Goal: Task Accomplishment & Management: Manage account settings

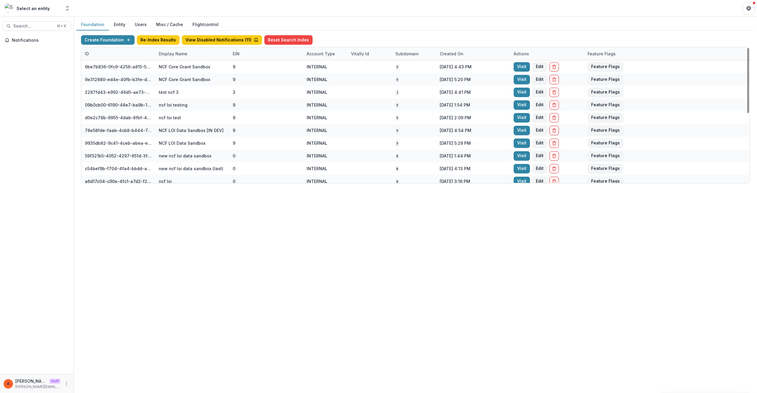
scroll to position [13, 0]
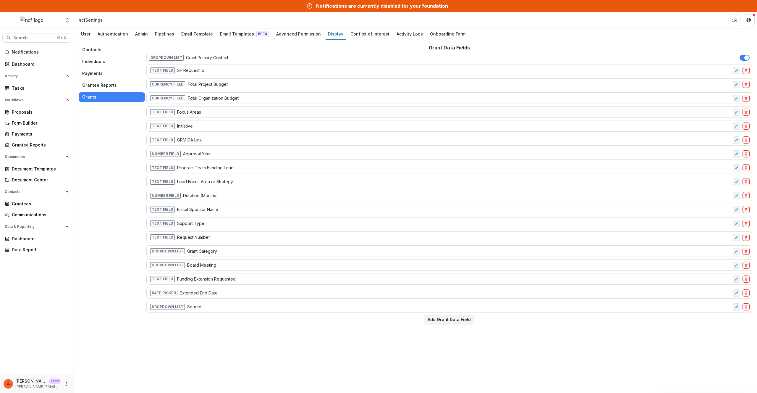
click at [265, 350] on div "Contacts Individuals Payments Grantee Reports Grants Grant Data Fields Dropdown…" at bounding box center [415, 216] width 683 height 353
click at [247, 309] on div "Dropdown List Source" at bounding box center [440, 306] width 582 height 9
click at [273, 325] on div "Contacts Individuals Payments Grantee Reports Grants Grant Data Fields Dropdown…" at bounding box center [415, 216] width 683 height 353
click at [443, 312] on div "Grant Data Fields Dropdown List Grant Primary Contact Text Field SF Request Id …" at bounding box center [449, 184] width 606 height 279
click at [454, 322] on button "Add Grant Data Field" at bounding box center [449, 319] width 50 height 9
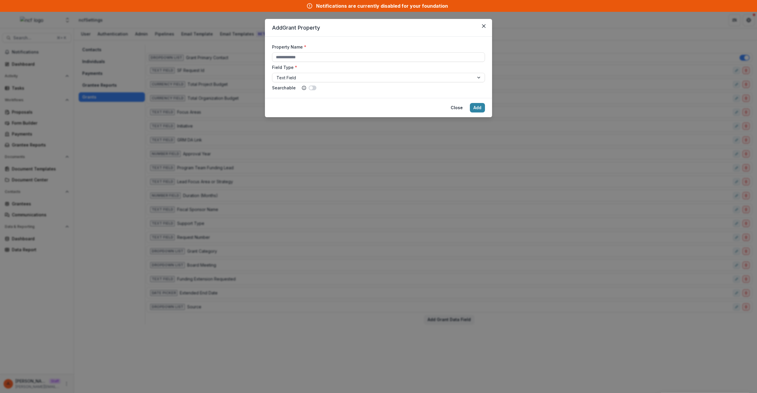
click at [312, 51] on div "Property Name *" at bounding box center [378, 53] width 213 height 18
click at [312, 53] on input "Property Name *" at bounding box center [378, 56] width 213 height 9
click at [490, 26] on header "Add Grant Property" at bounding box center [378, 28] width 227 height 18
click at [484, 27] on icon "Close" at bounding box center [484, 26] width 4 height 4
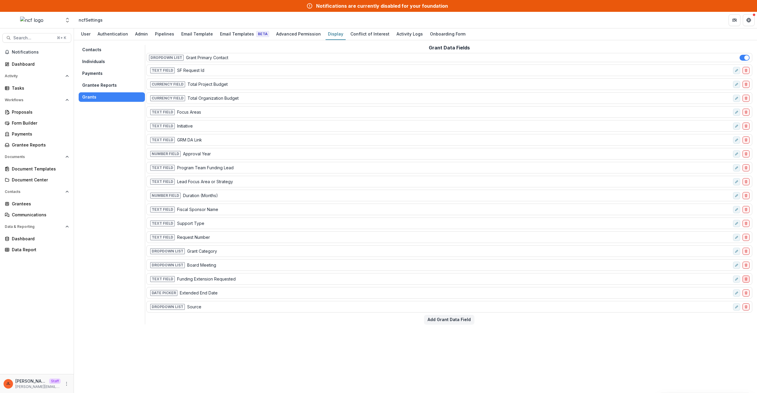
click at [749, 280] on button "delete-field-row" at bounding box center [746, 278] width 7 height 7
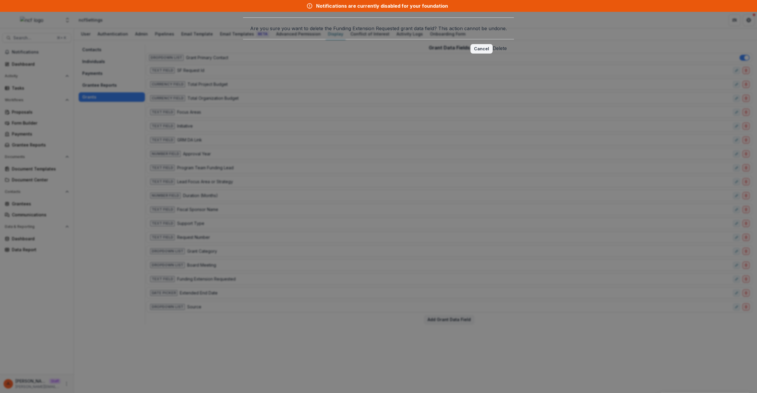
click at [493, 52] on button "Delete" at bounding box center [500, 48] width 14 height 7
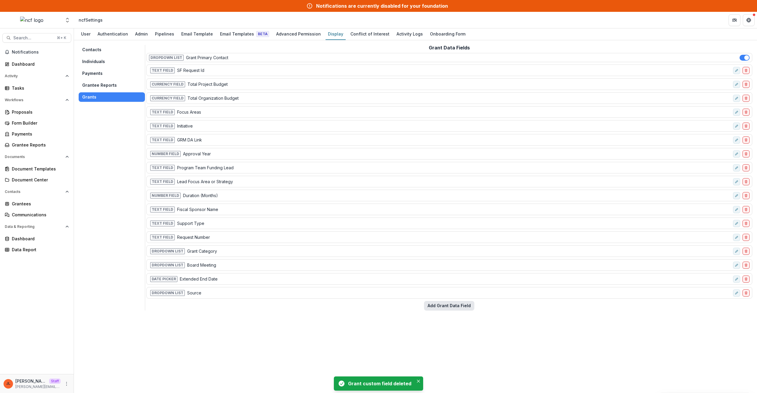
click at [454, 310] on button "Add Grant Data Field" at bounding box center [449, 305] width 50 height 9
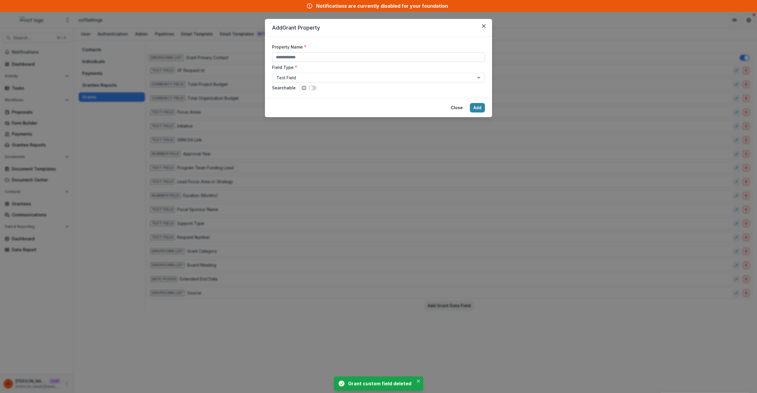
click at [367, 61] on input "Property Name *" at bounding box center [378, 56] width 213 height 9
type input "**********"
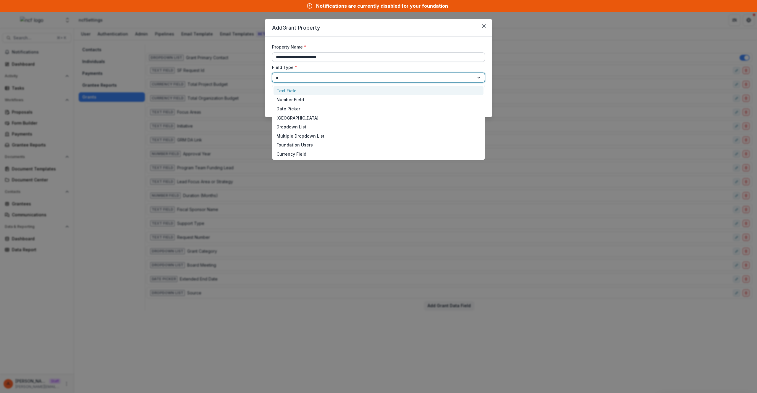
type input "**"
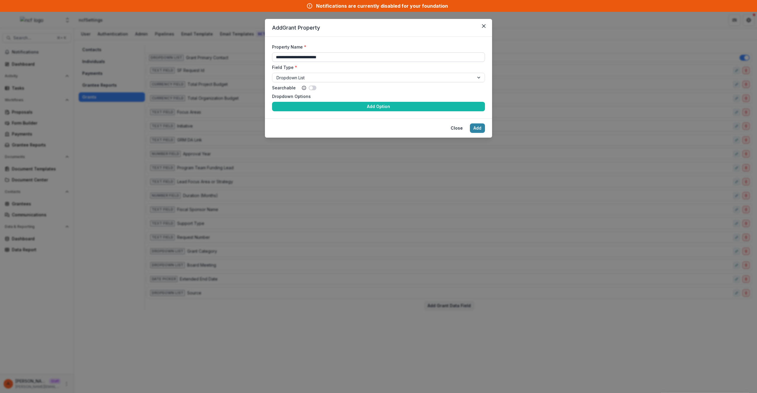
click at [272, 102] on button "Add Option" at bounding box center [378, 106] width 213 height 9
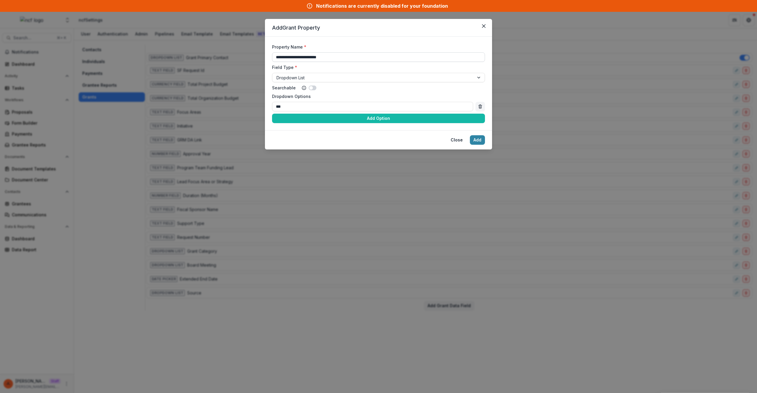
type input "***"
click at [272, 114] on button "Add Option" at bounding box center [378, 118] width 213 height 9
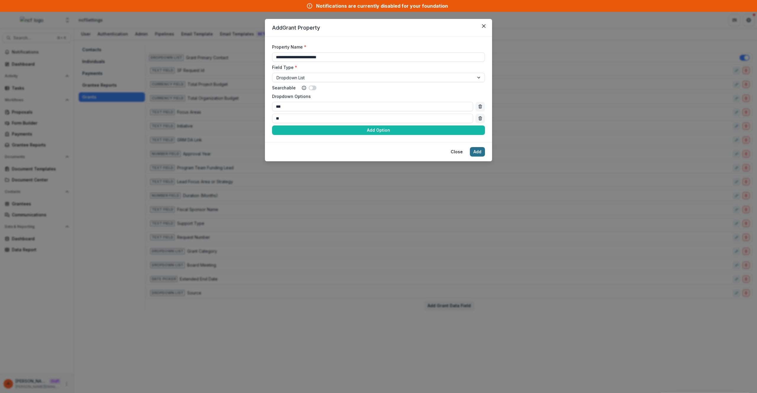
type input "**"
click at [478, 151] on button "Add" at bounding box center [477, 151] width 15 height 9
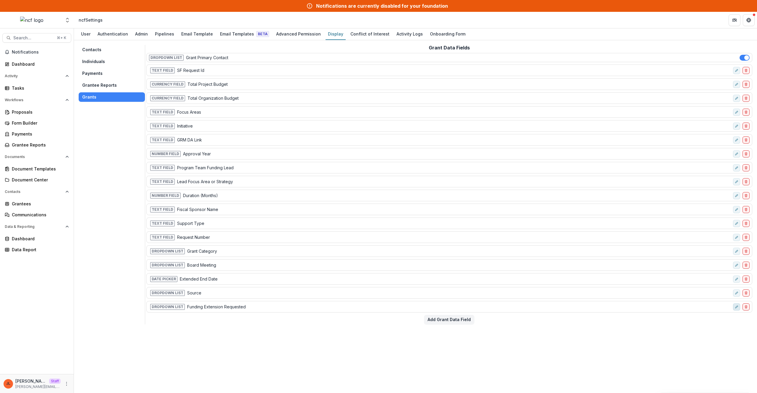
click at [737, 307] on line "edit-field-row" at bounding box center [736, 306] width 1 height 1
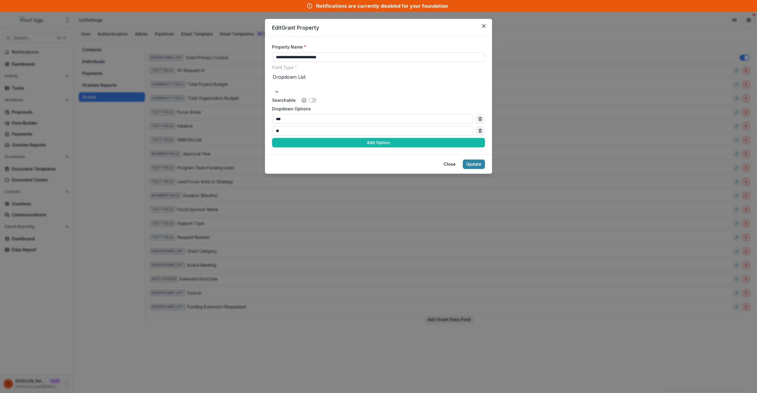
click at [664, 324] on div "**********" at bounding box center [378, 196] width 757 height 393
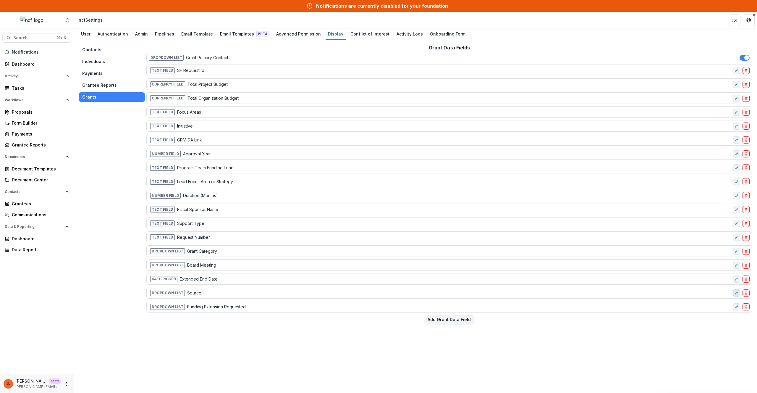
click at [736, 295] on button "edit-field-row" at bounding box center [736, 292] width 7 height 7
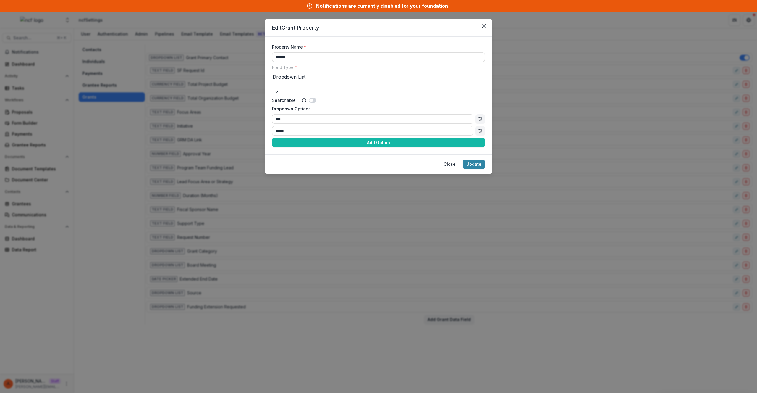
click at [661, 325] on div "Edit Grant Property Property Name * ****** Field Type * Dropdown List Searchabl…" at bounding box center [378, 196] width 757 height 393
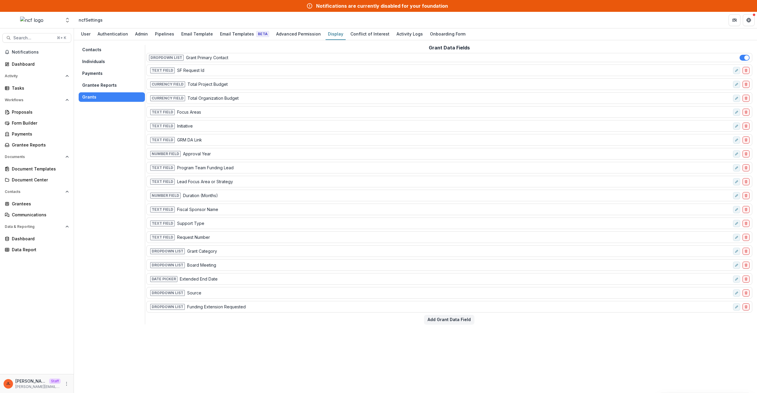
click at [736, 269] on div "Dropdown List Board Meeting" at bounding box center [449, 265] width 606 height 12
click at [737, 267] on button "edit-field-row" at bounding box center [736, 265] width 7 height 7
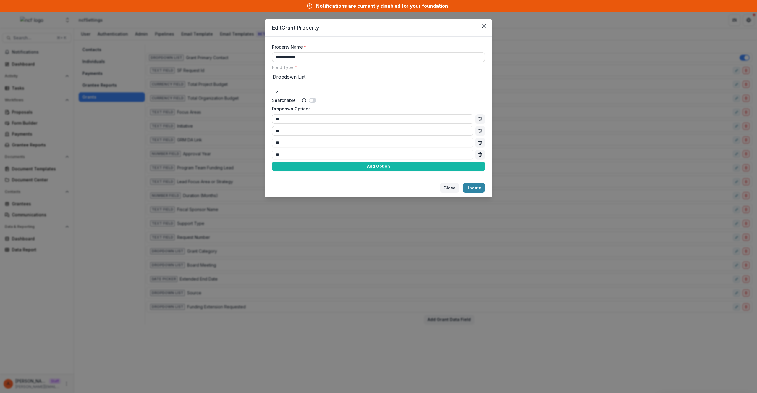
click at [448, 183] on button "Close" at bounding box center [449, 187] width 19 height 9
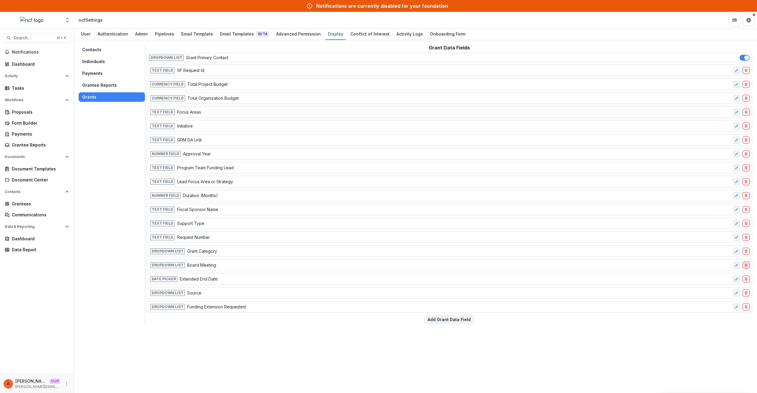
click at [749, 267] on button "delete-field-row" at bounding box center [746, 265] width 7 height 7
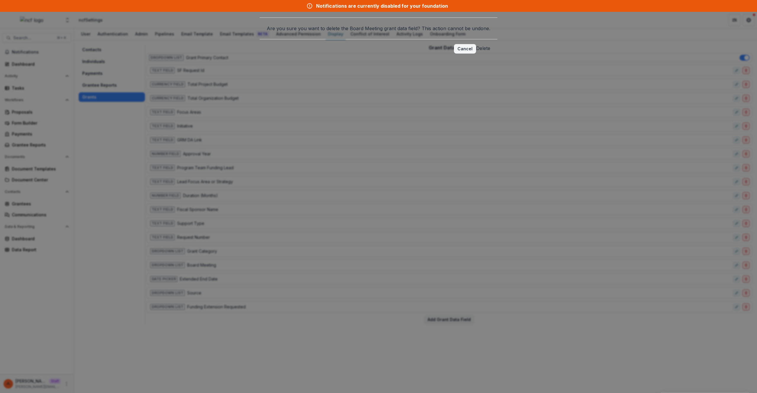
click at [476, 52] on button "Delete" at bounding box center [483, 48] width 14 height 7
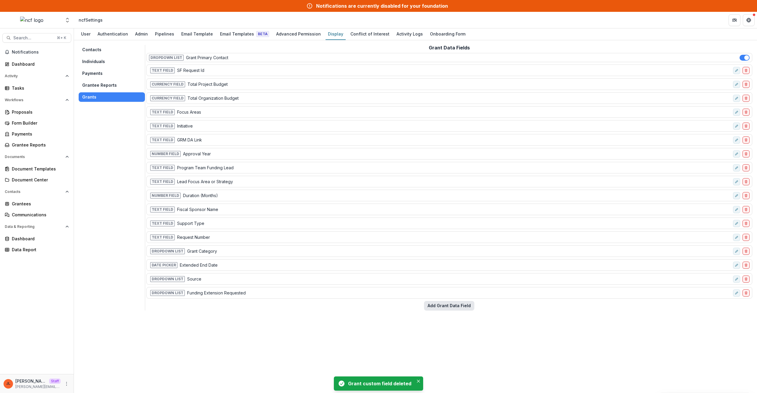
click at [447, 301] on button "Add Grant Data Field" at bounding box center [449, 305] width 50 height 9
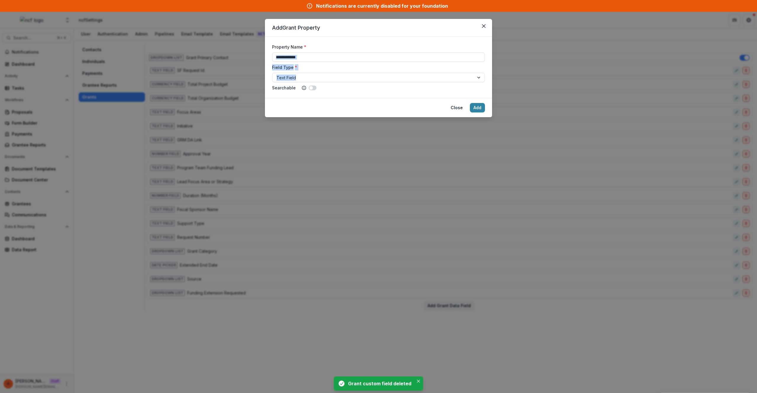
drag, startPoint x: 334, startPoint y: 62, endPoint x: 315, endPoint y: 70, distance: 20.4
click at [315, 70] on div "Property Name * Field Type * Text Field Searchable" at bounding box center [378, 67] width 213 height 47
click at [318, 63] on div "Property Name * Field Type * Text Field Searchable" at bounding box center [378, 67] width 213 height 47
click at [319, 60] on input "Property Name *" at bounding box center [378, 56] width 213 height 9
type input "**********"
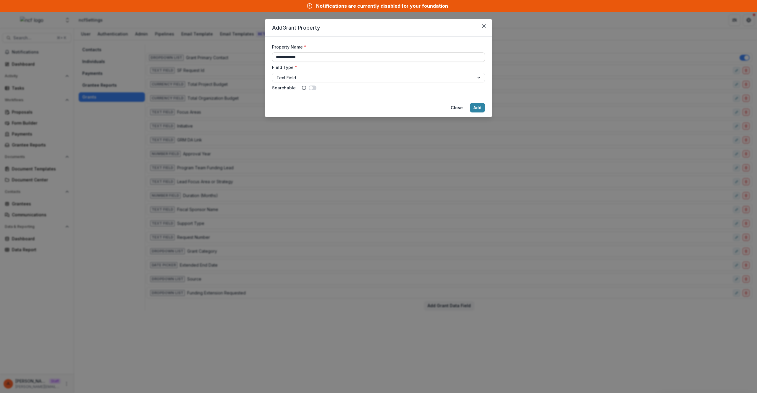
click at [378, 80] on div at bounding box center [373, 77] width 193 height 7
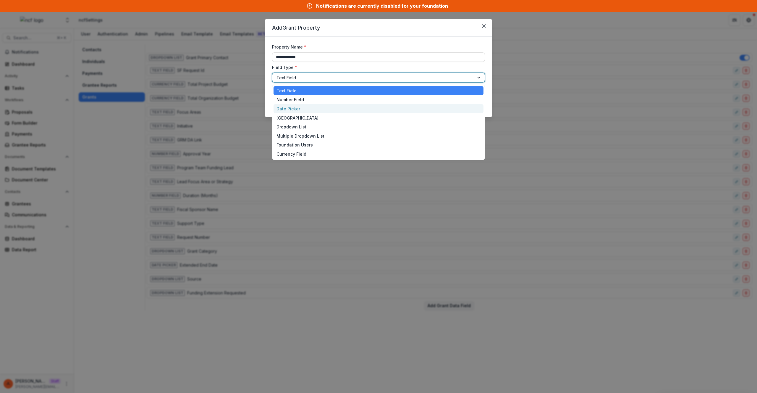
click at [357, 112] on div "Date Picker" at bounding box center [379, 108] width 210 height 9
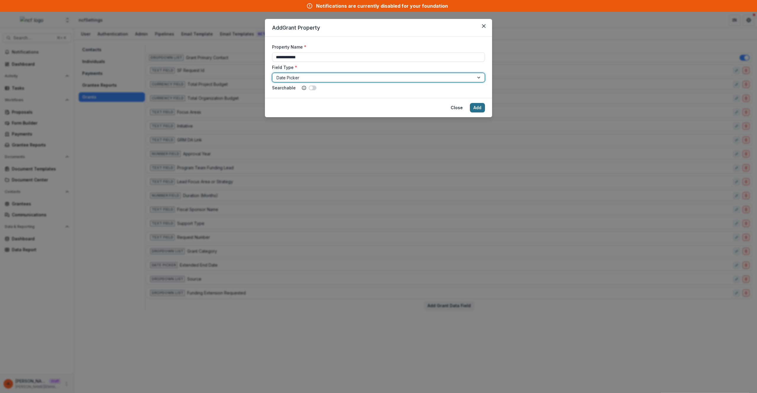
click at [475, 109] on button "Add" at bounding box center [477, 107] width 15 height 9
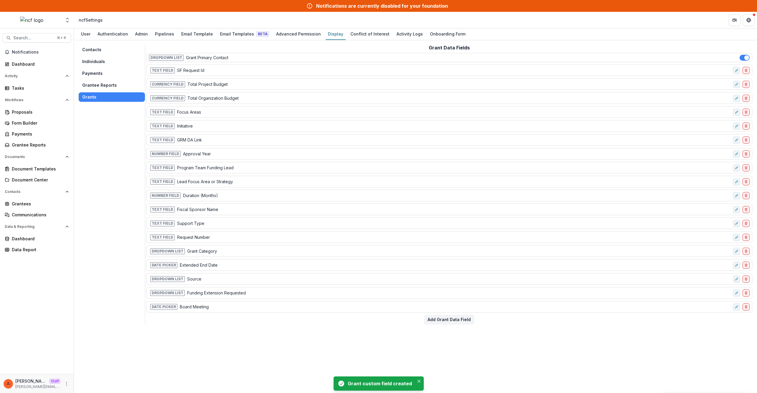
click at [517, 349] on div "Contacts Individuals Payments Grantee Reports Grants Grant Data Fields Dropdown…" at bounding box center [415, 216] width 683 height 353
click at [463, 321] on button "Add Grant Data Field" at bounding box center [449, 319] width 50 height 9
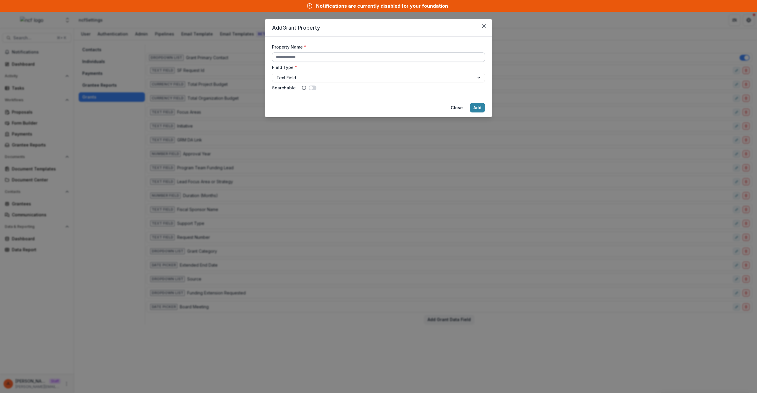
click at [325, 58] on input "Property Name *" at bounding box center [378, 56] width 213 height 9
type input "**********"
click at [367, 75] on div at bounding box center [373, 77] width 193 height 7
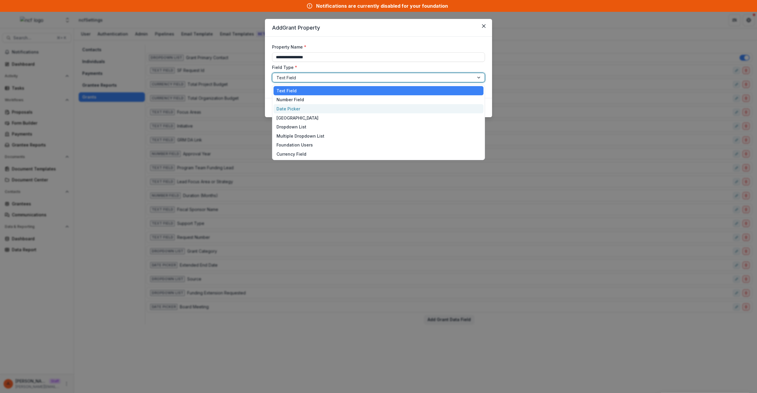
click at [333, 109] on div "Date Picker" at bounding box center [379, 108] width 210 height 9
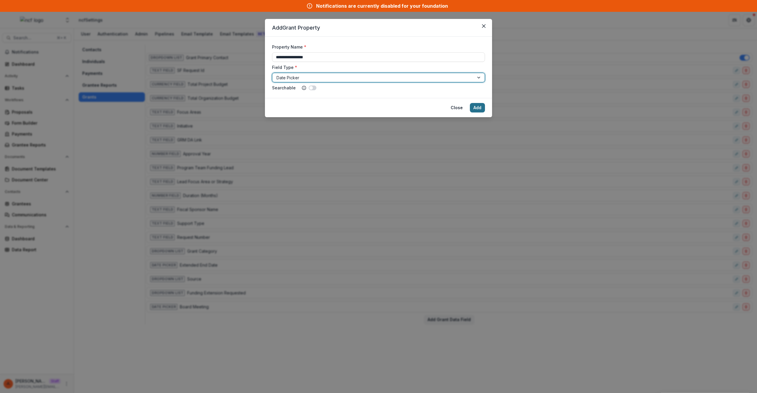
click at [480, 107] on button "Add" at bounding box center [477, 107] width 15 height 9
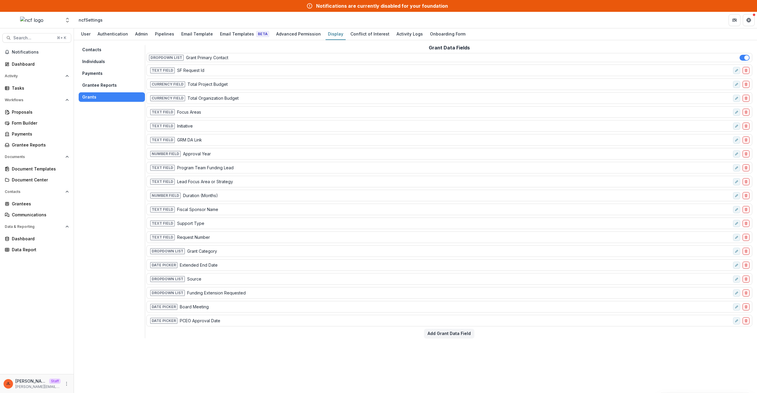
drag, startPoint x: 103, startPoint y: 156, endPoint x: 90, endPoint y: 147, distance: 15.7
click at [103, 156] on div "Contacts Individuals Payments Grantee Reports Grants" at bounding box center [112, 191] width 67 height 293
click at [30, 116] on link "Proposals" at bounding box center [36, 112] width 69 height 10
